Goal: Information Seeking & Learning: Learn about a topic

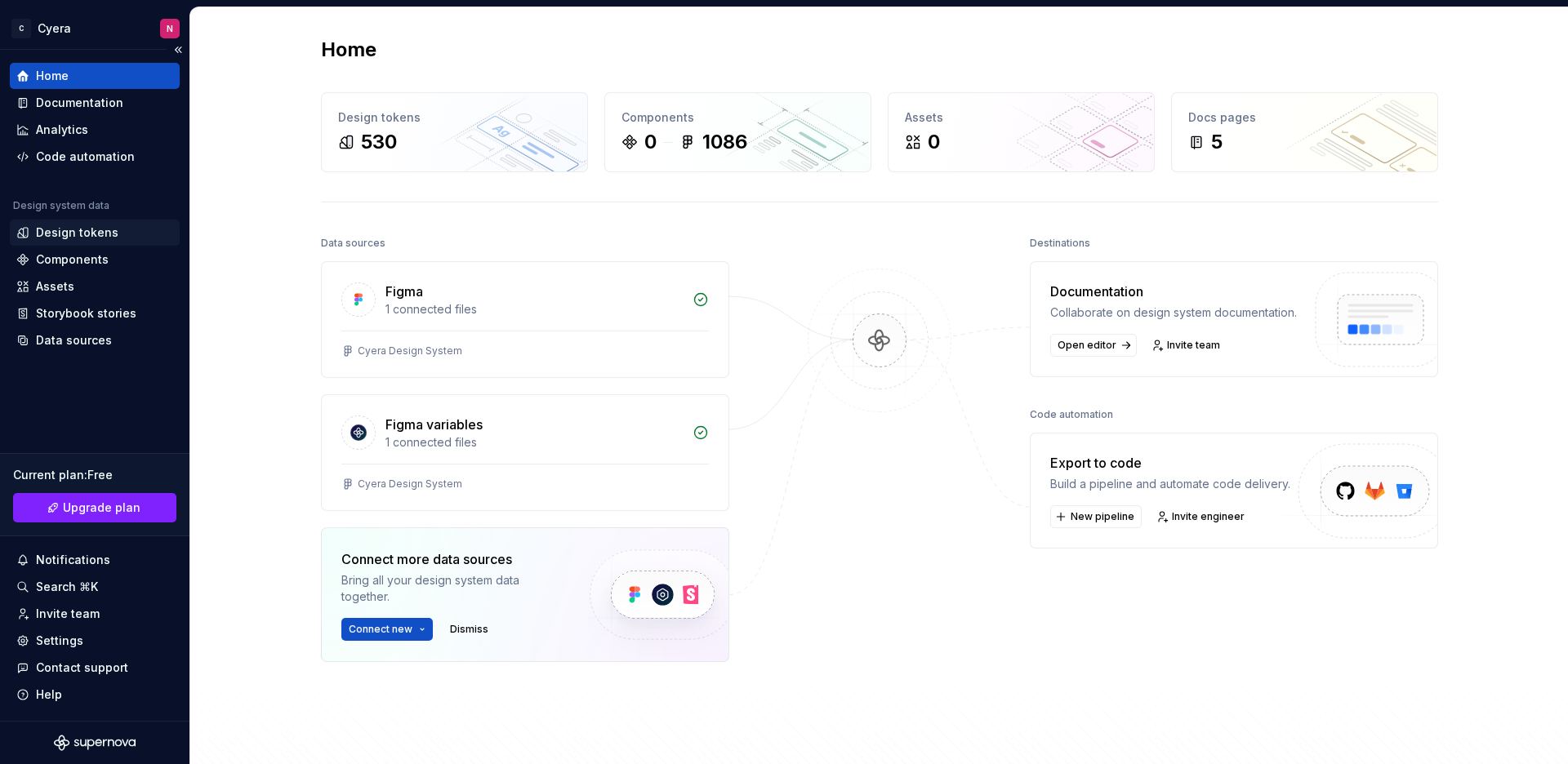
click at [129, 235] on div "Design tokens" at bounding box center [94, 232] width 157 height 16
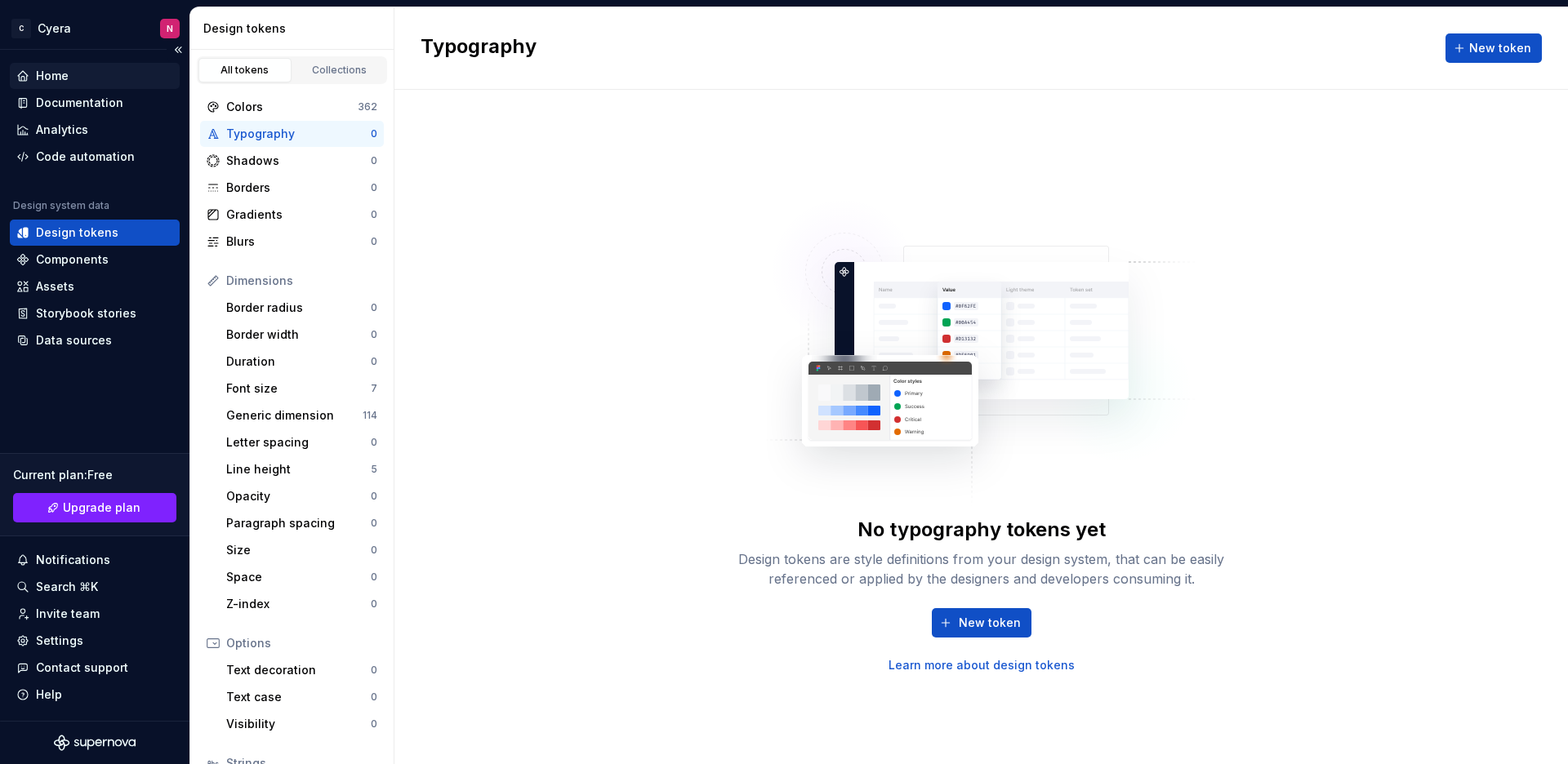
click at [89, 72] on div "Home" at bounding box center [94, 75] width 157 height 16
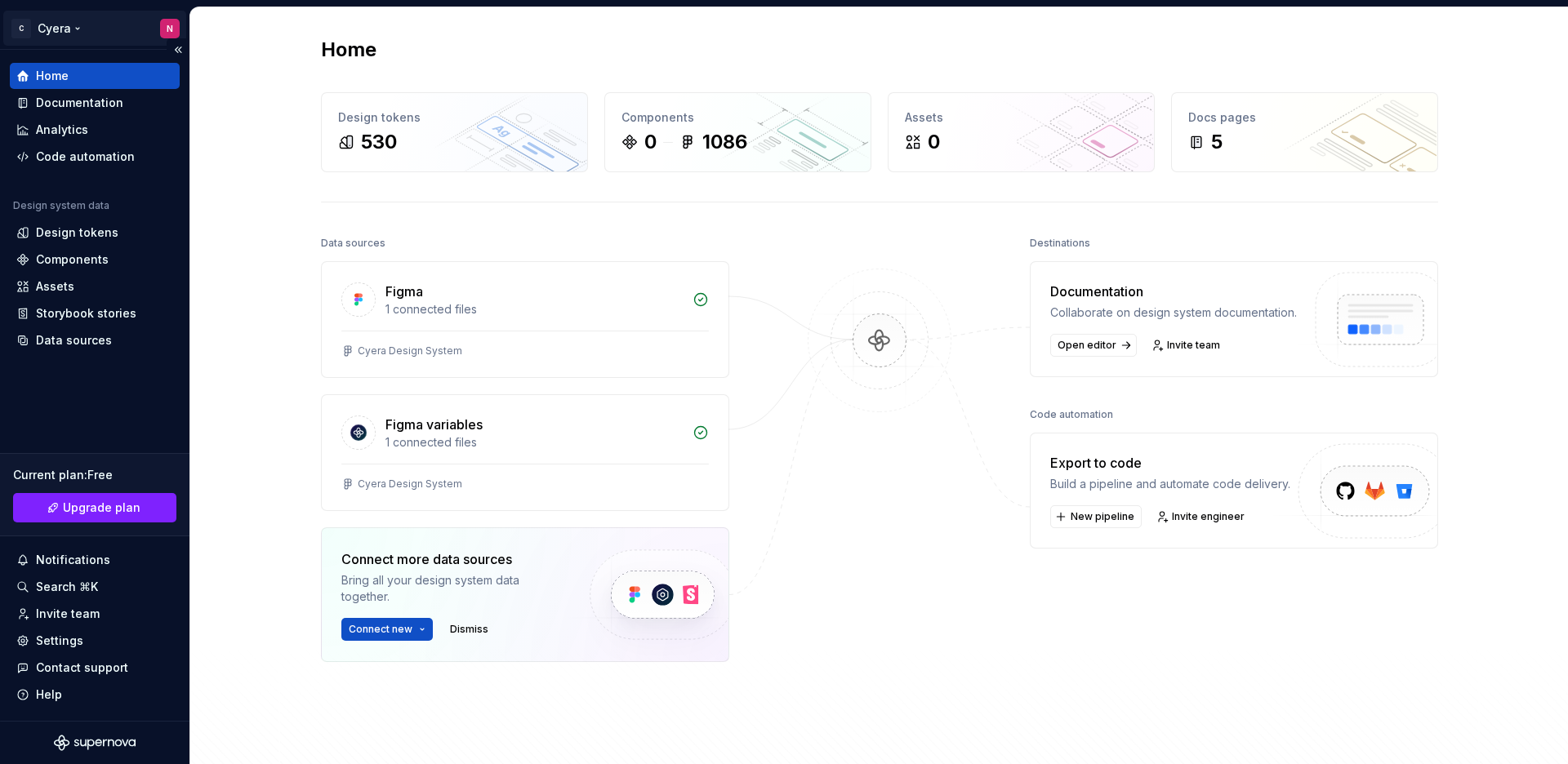
click at [169, 29] on html "C Cyera N Home Documentation Analytics Code automation Design system data Desig…" at bounding box center [784, 382] width 1568 height 764
click at [202, 308] on html "C Cyera N Home Documentation Analytics Code automation Design system data Desig…" at bounding box center [784, 382] width 1568 height 764
click at [95, 231] on div "Design tokens" at bounding box center [77, 232] width 83 height 16
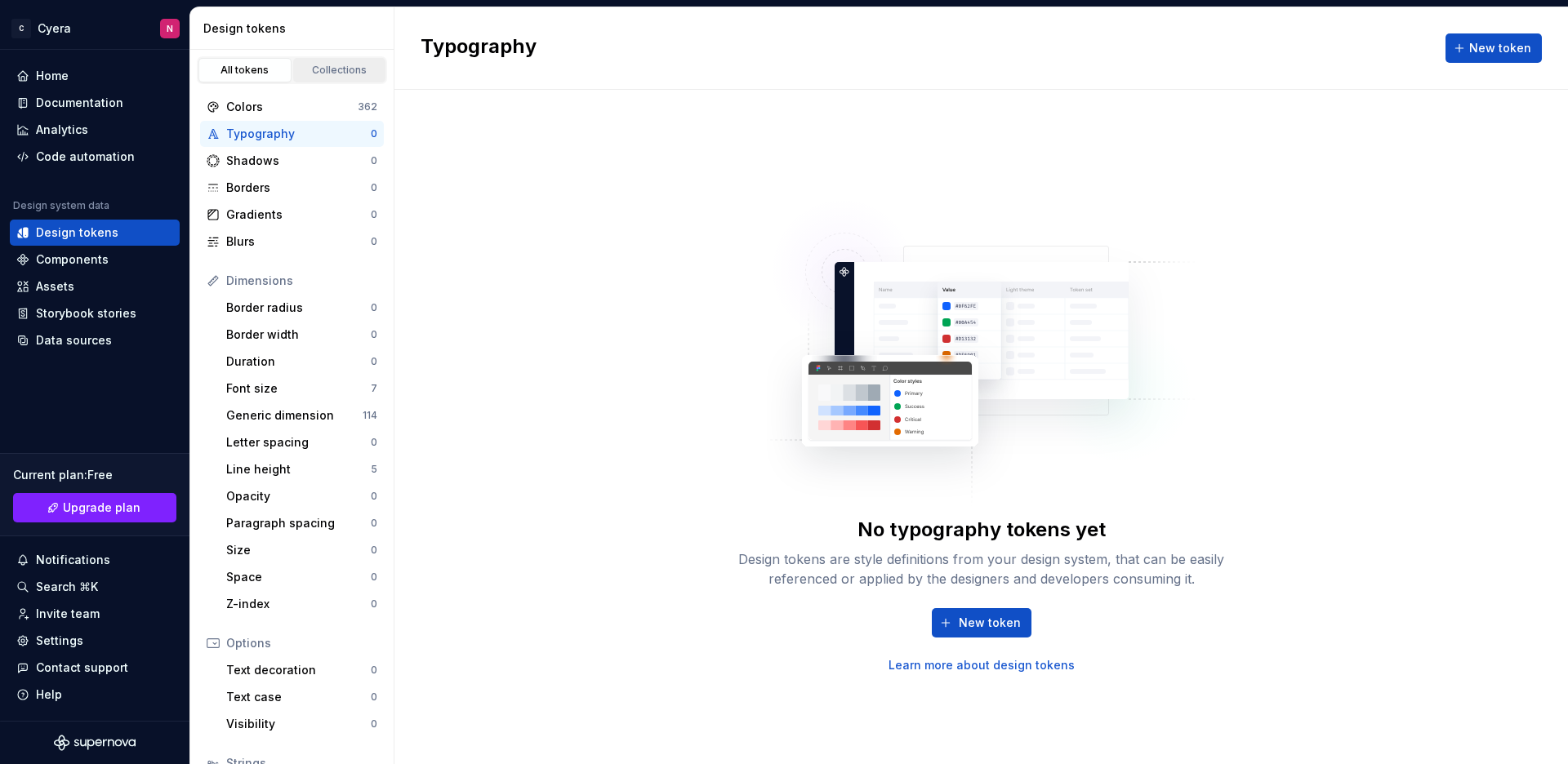
click at [330, 75] on div "Collections" at bounding box center [340, 70] width 82 height 13
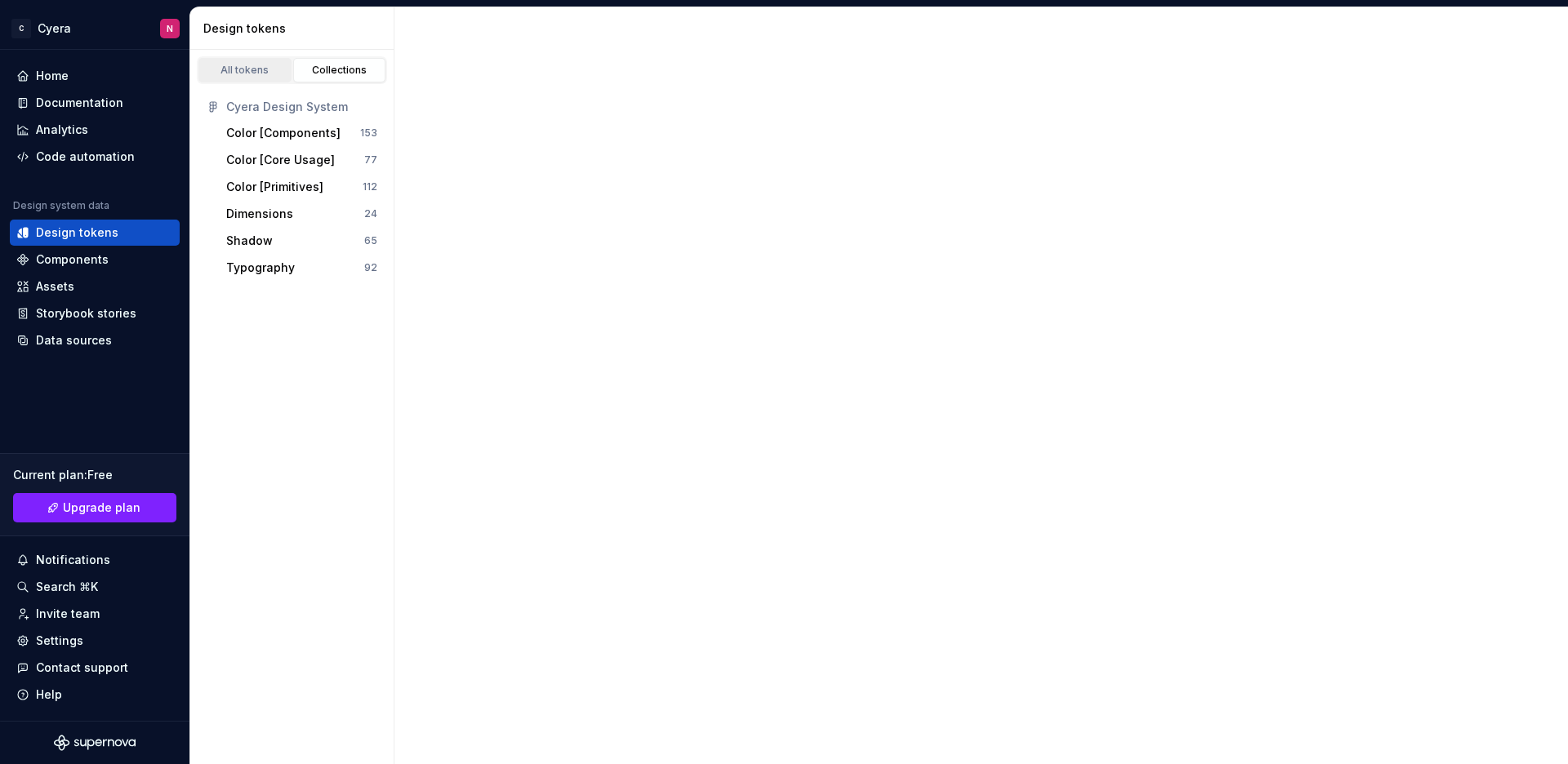
click at [254, 77] on link "All tokens" at bounding box center [245, 70] width 93 height 25
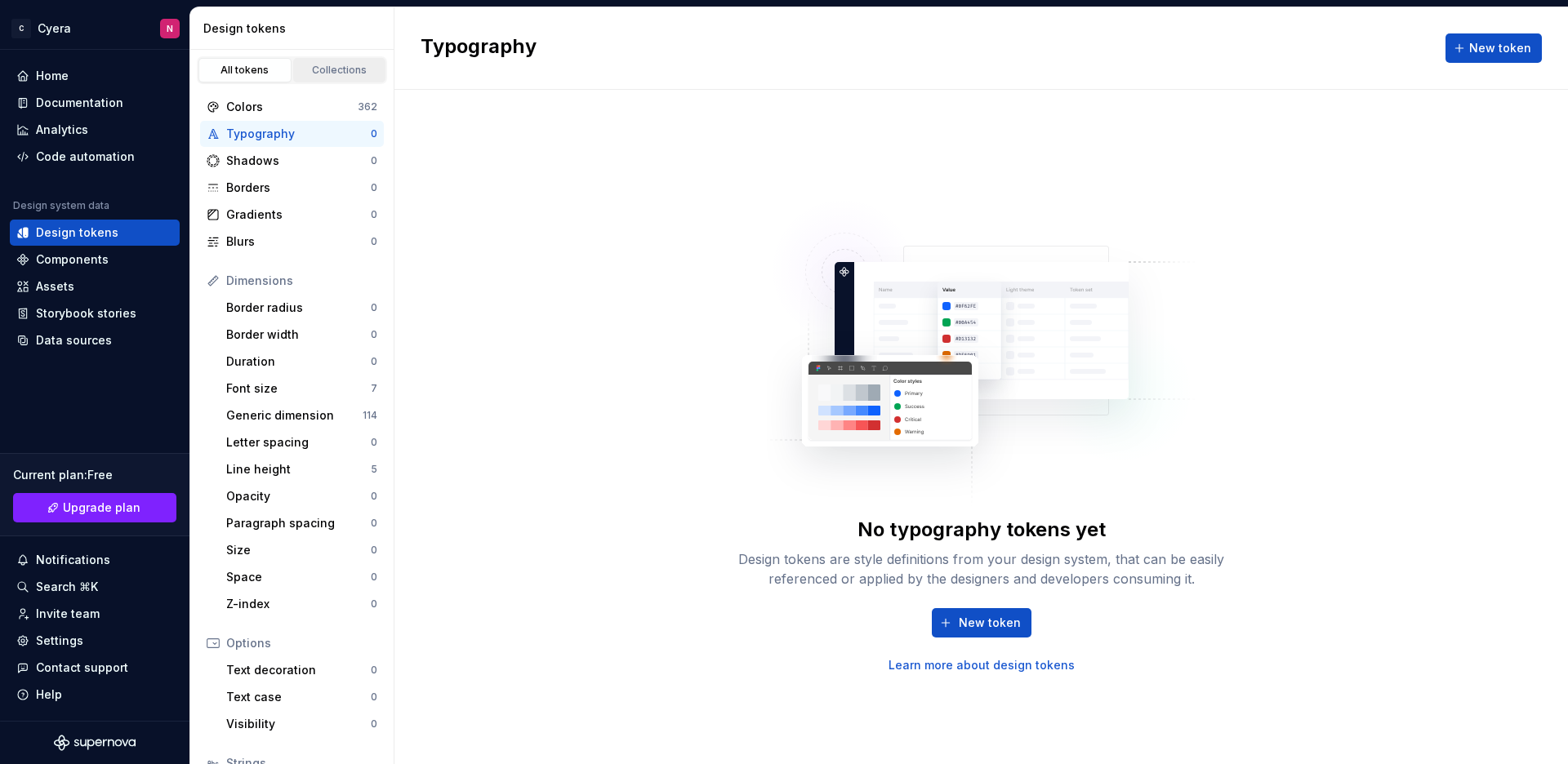
click at [348, 75] on div "Collections" at bounding box center [340, 70] width 82 height 13
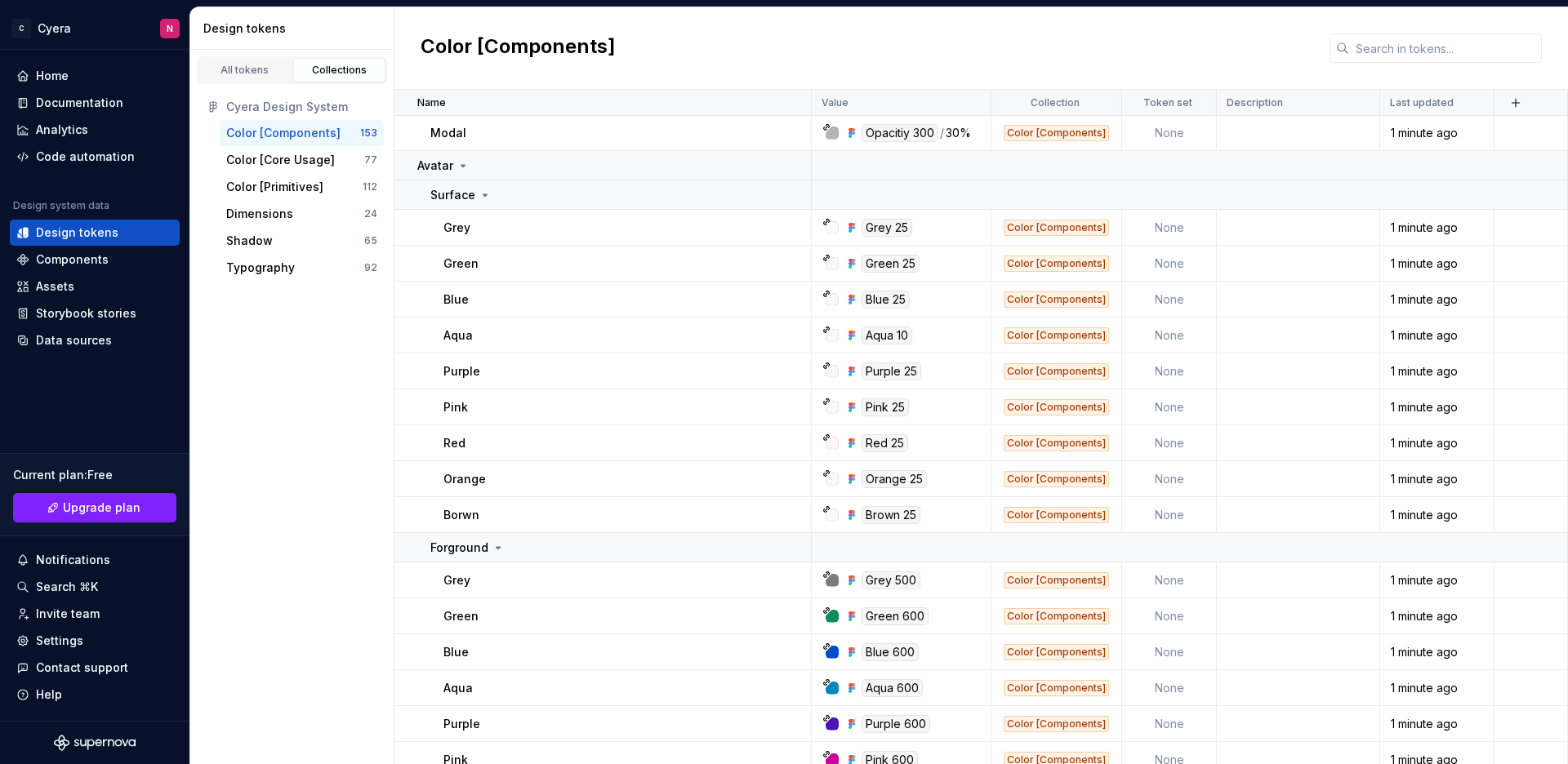
scroll to position [5132, 0]
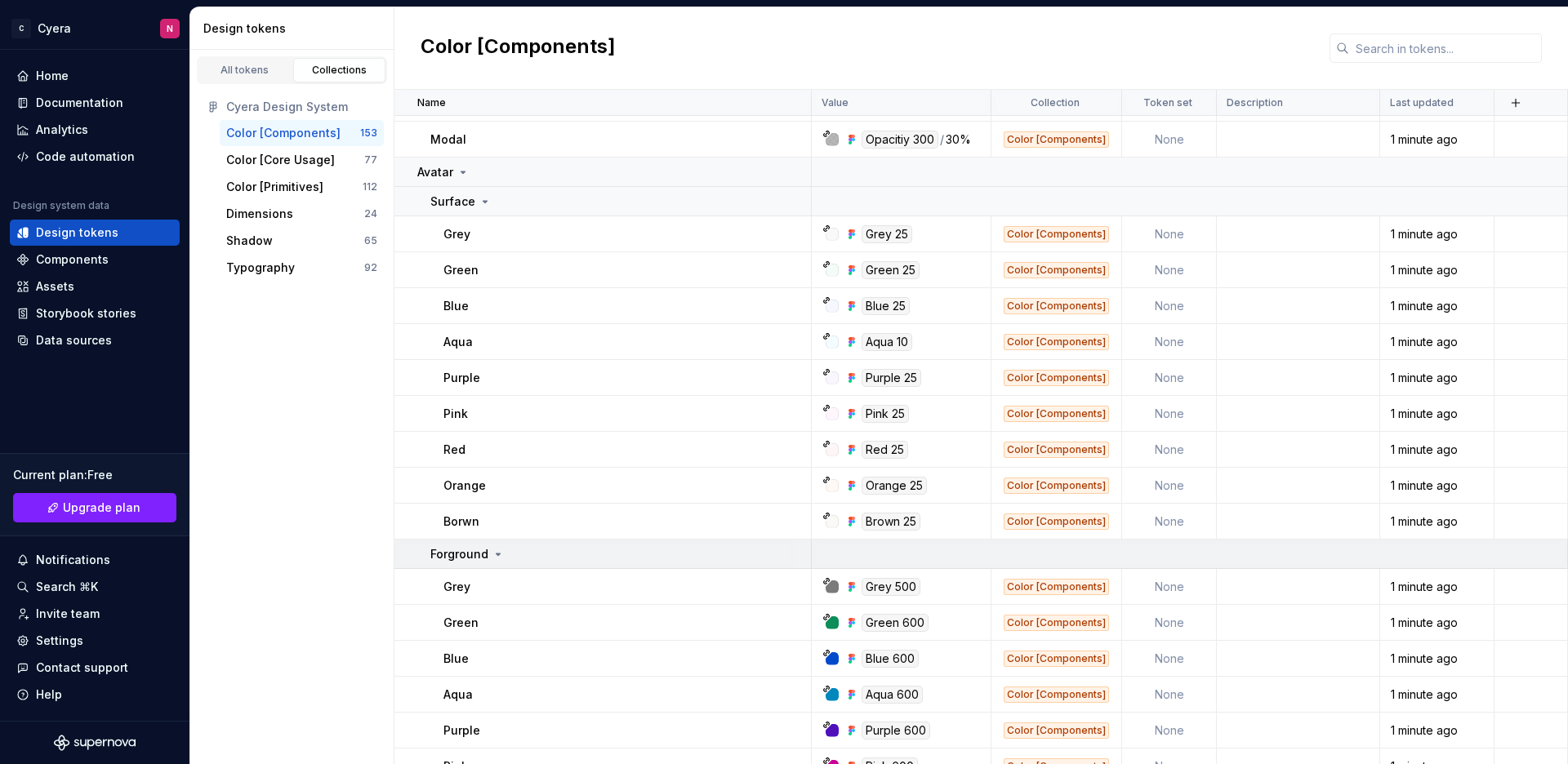
click at [513, 559] on div "Forground" at bounding box center [620, 553] width 380 height 16
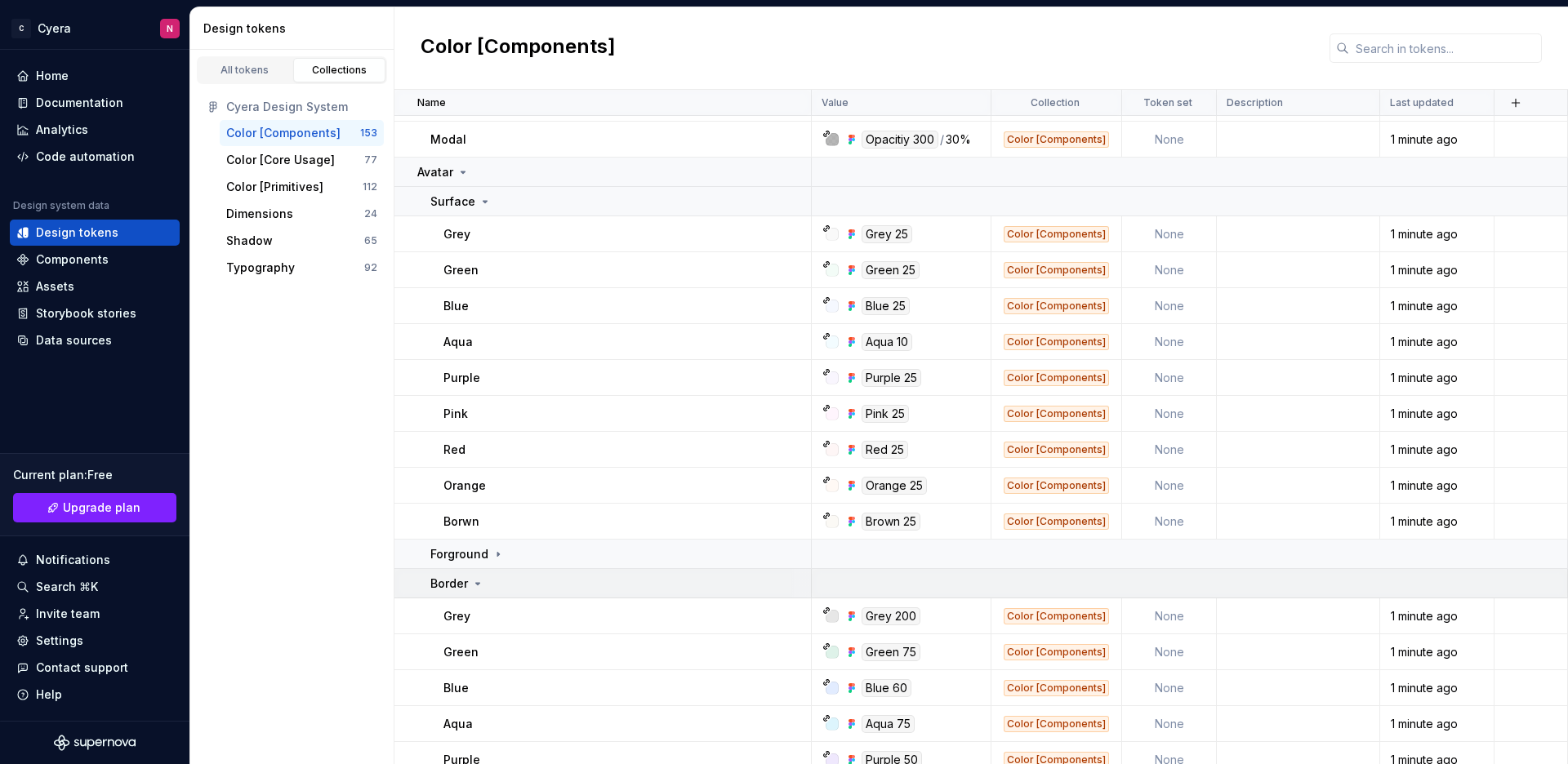
click at [515, 587] on div "Border" at bounding box center [620, 583] width 380 height 16
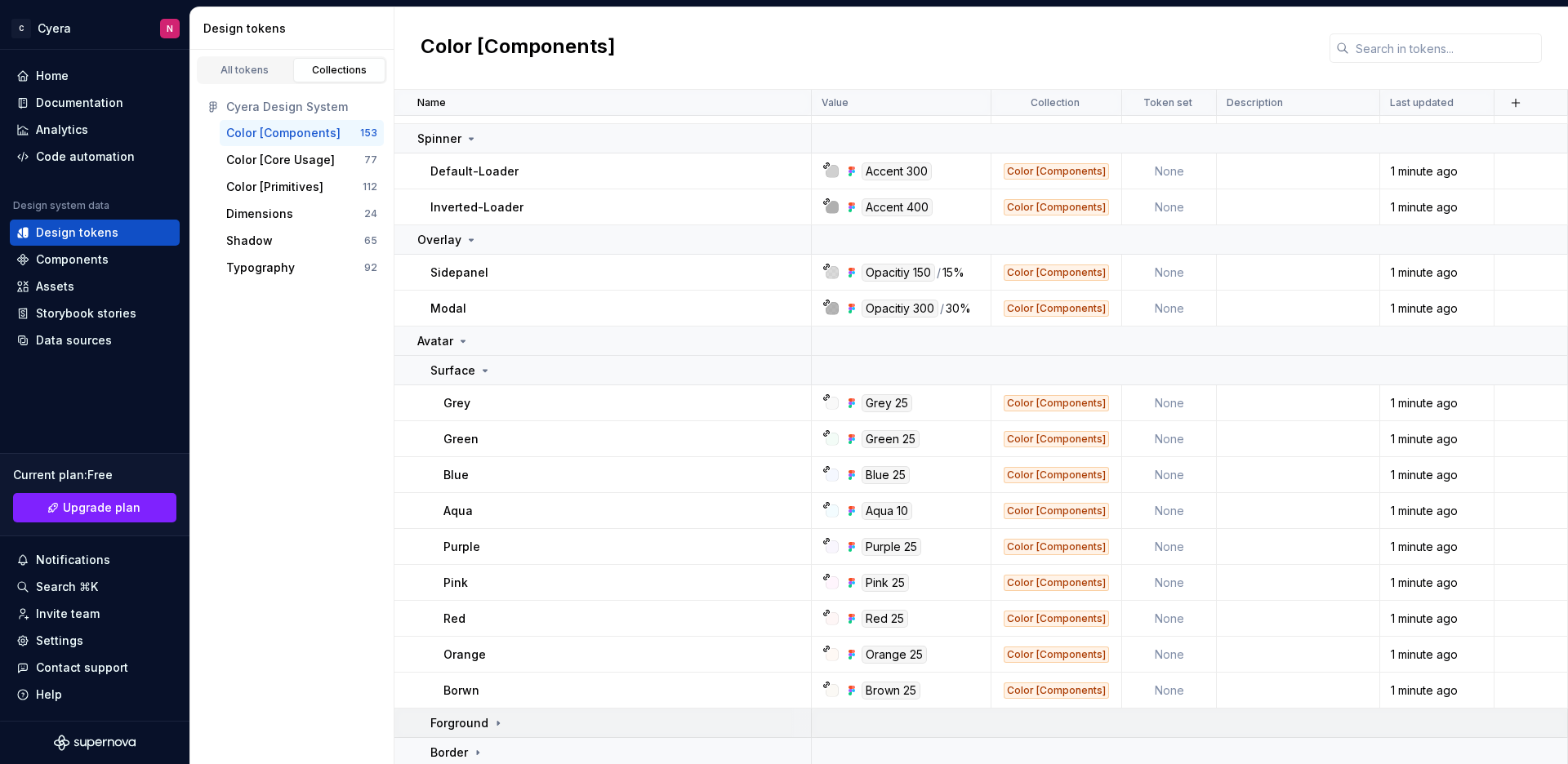
click at [511, 726] on div "Forground" at bounding box center [620, 723] width 380 height 16
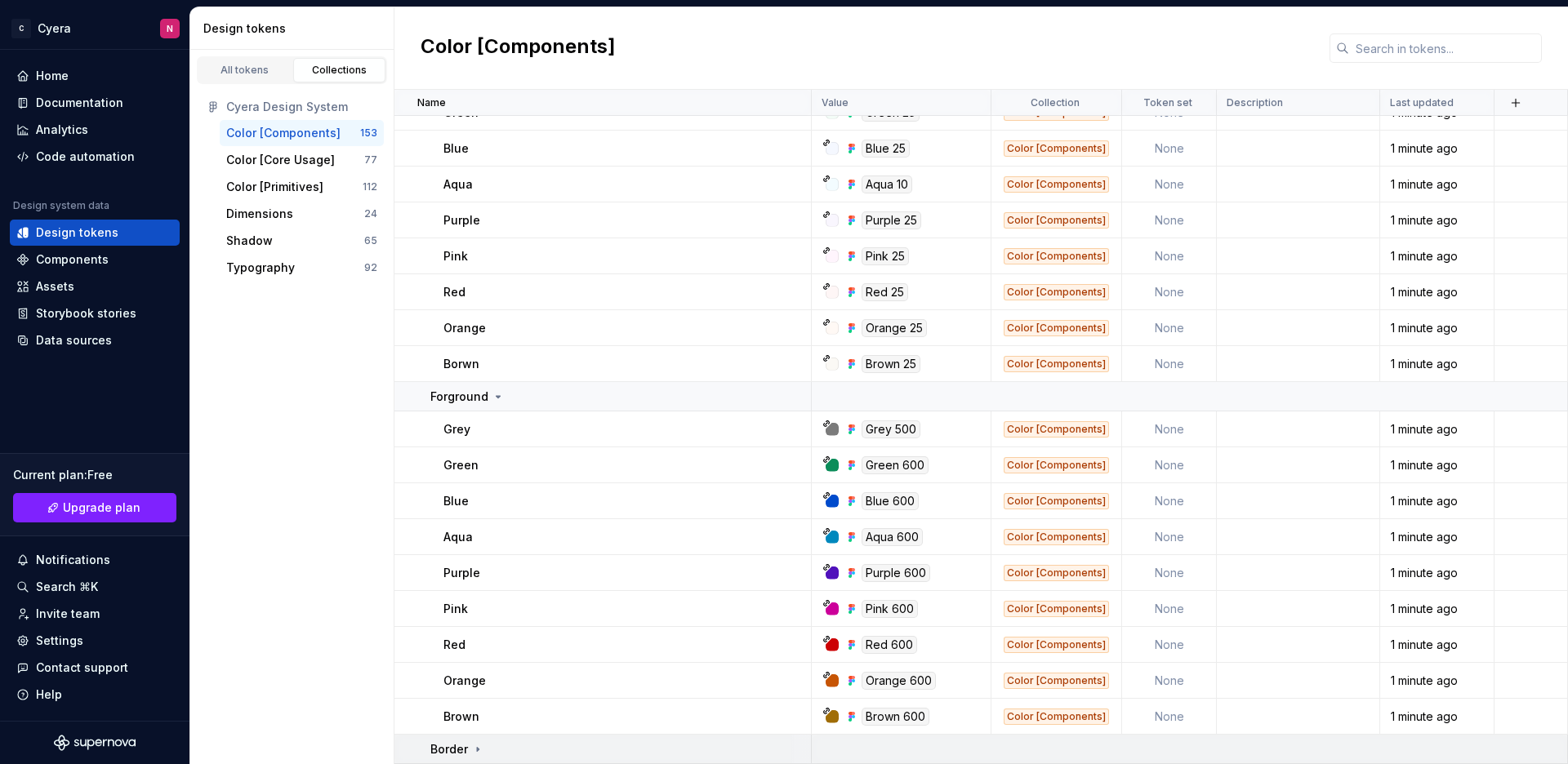
click at [489, 742] on div "Border" at bounding box center [620, 749] width 380 height 16
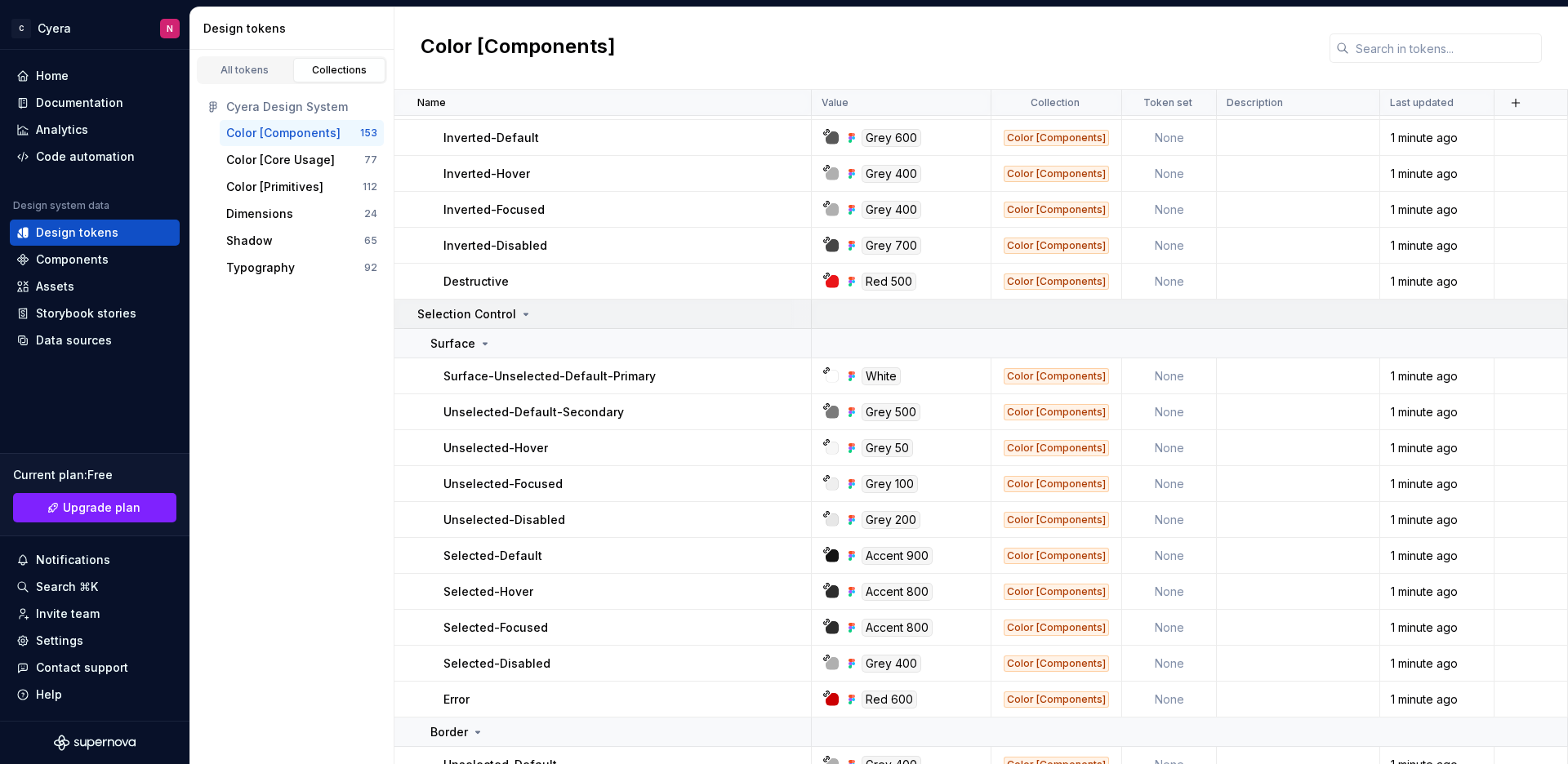
scroll to position [1614, 0]
click at [271, 192] on div "Color [Primitives]" at bounding box center [274, 187] width 97 height 16
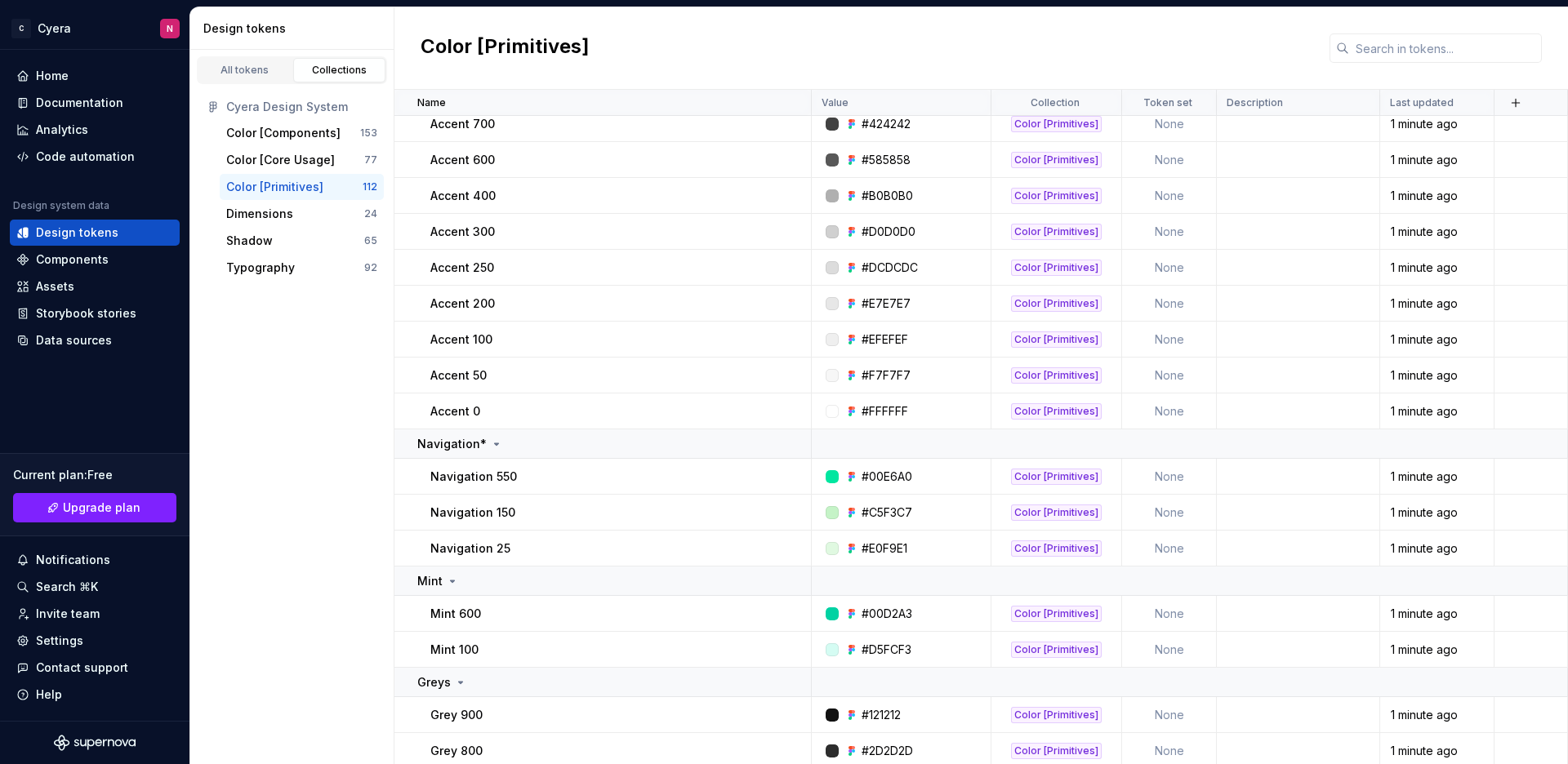
scroll to position [90, 0]
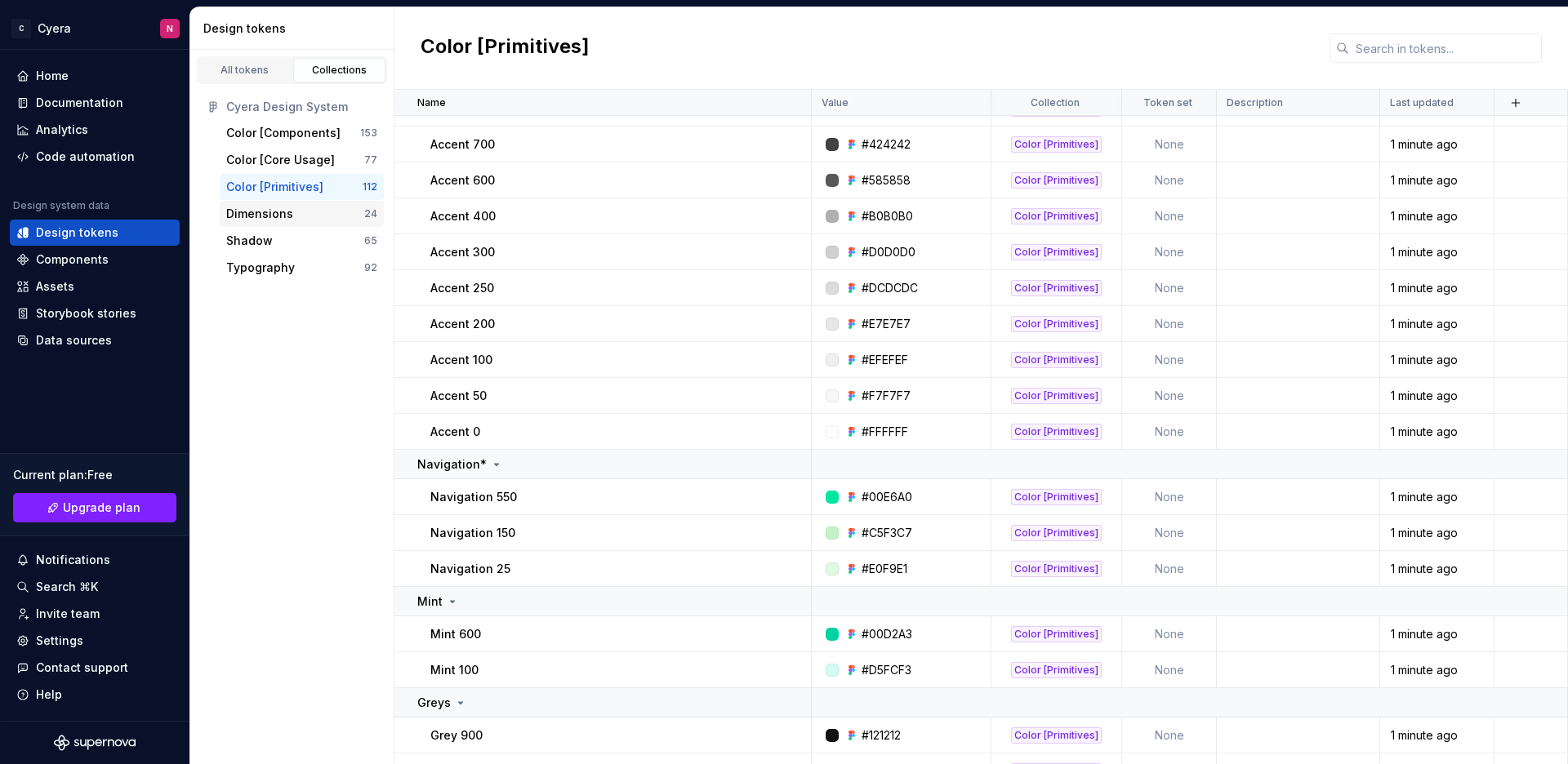
click at [309, 208] on div "Dimensions" at bounding box center [294, 213] width 138 height 16
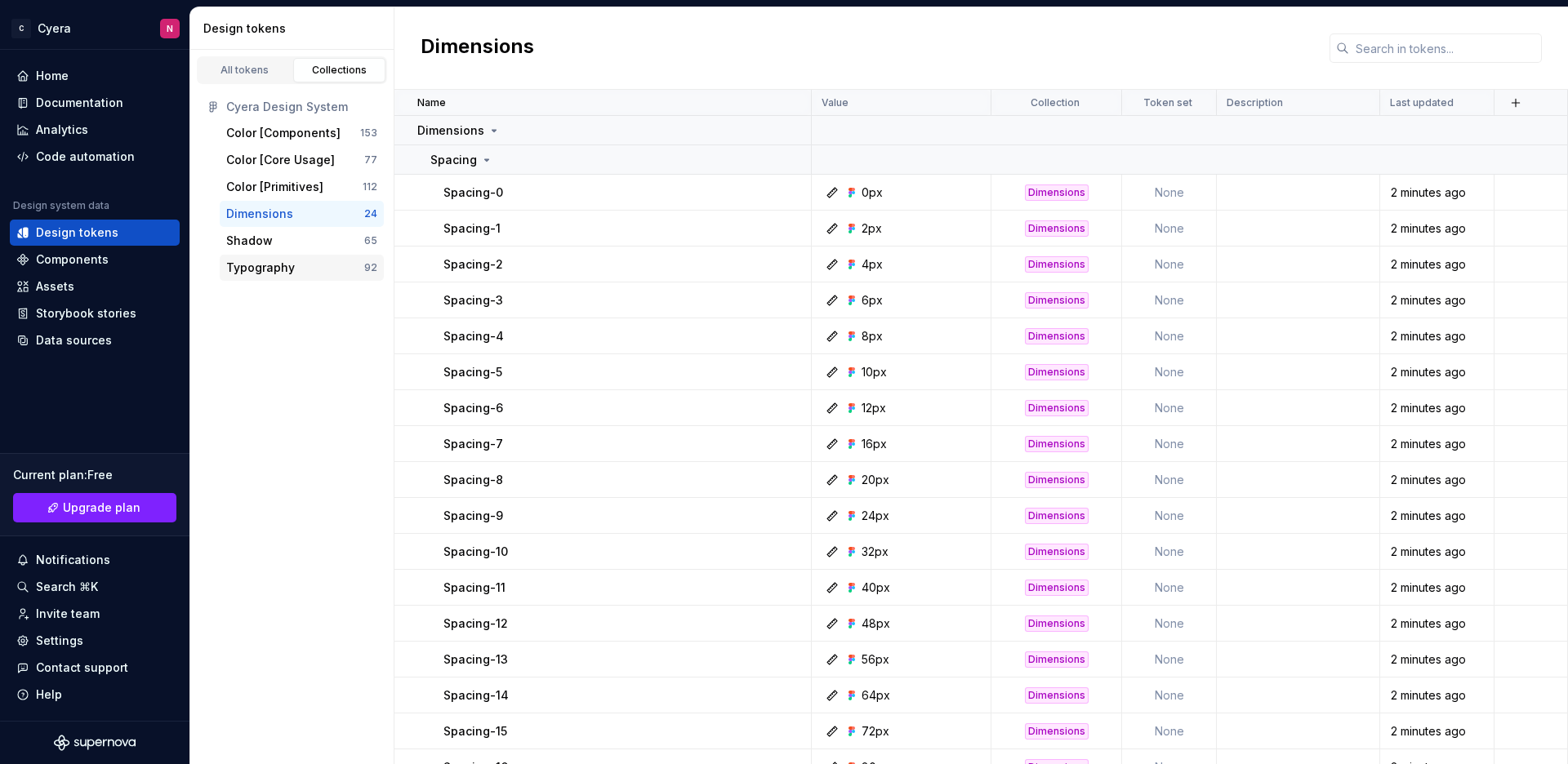
click at [277, 261] on div "Typography" at bounding box center [260, 268] width 69 height 16
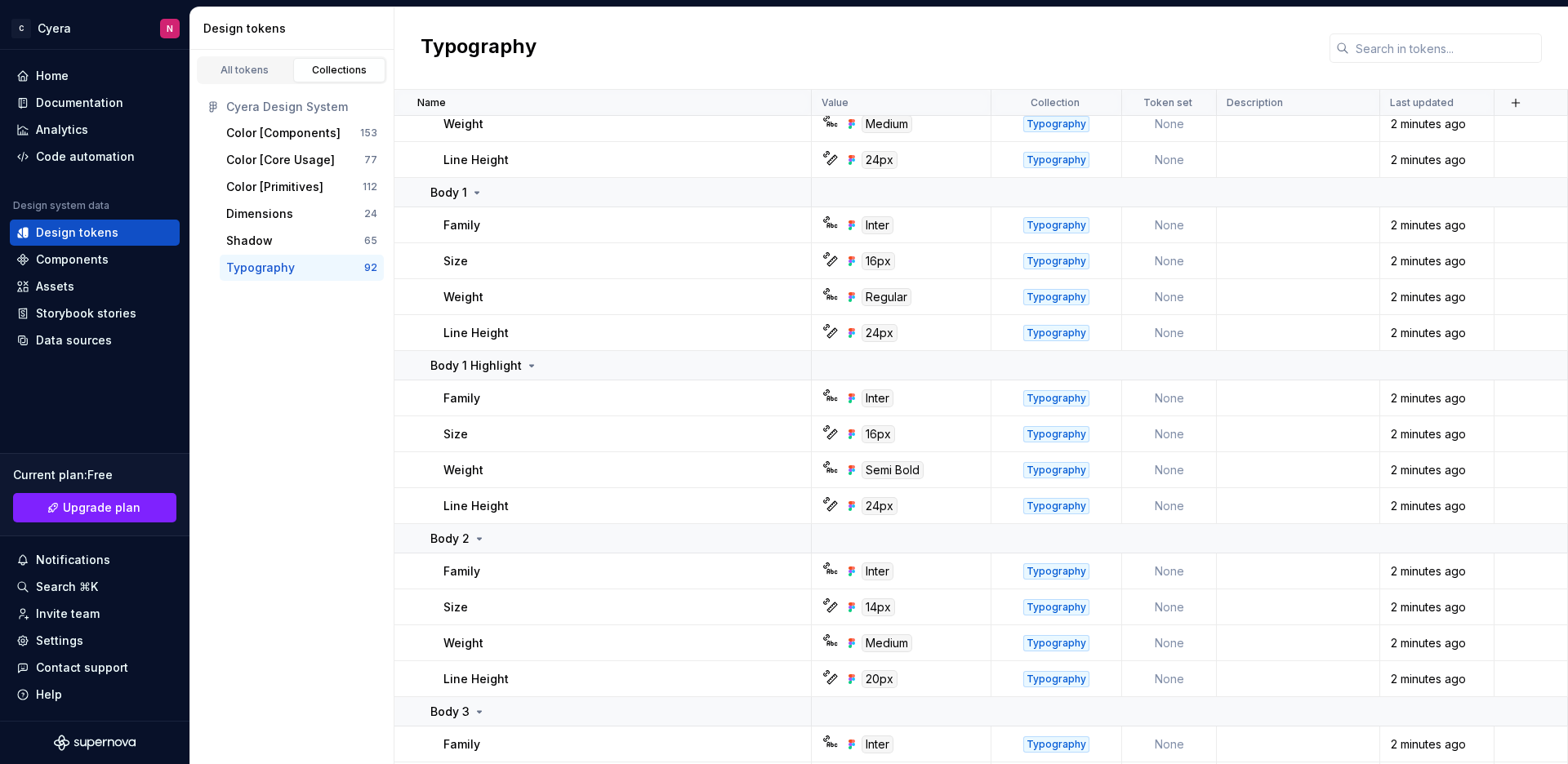
scroll to position [1319, 0]
